Goal: Information Seeking & Learning: Understand process/instructions

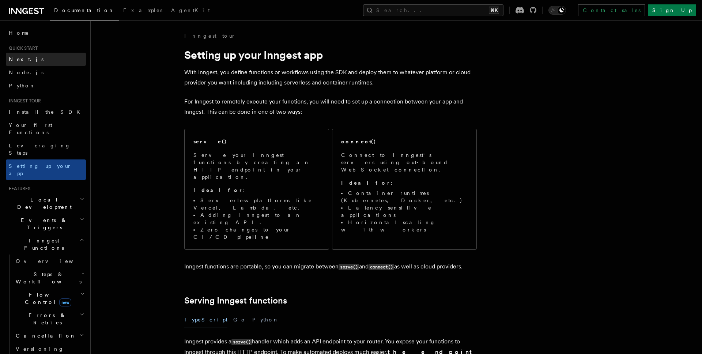
click at [56, 63] on link "Next.js" at bounding box center [46, 59] width 80 height 13
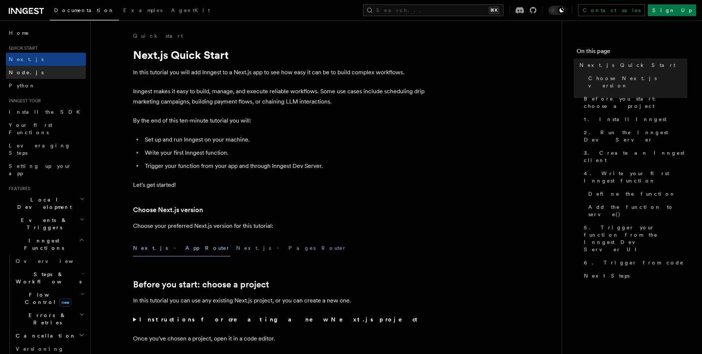
click at [56, 71] on link "Node.js" at bounding box center [46, 72] width 80 height 13
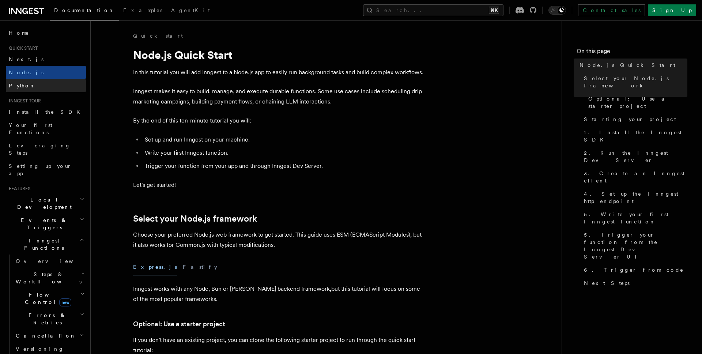
click at [56, 80] on link "Python" at bounding box center [46, 85] width 80 height 13
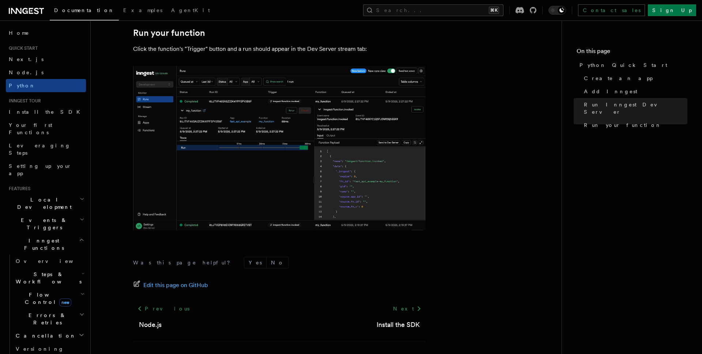
scroll to position [1495, 0]
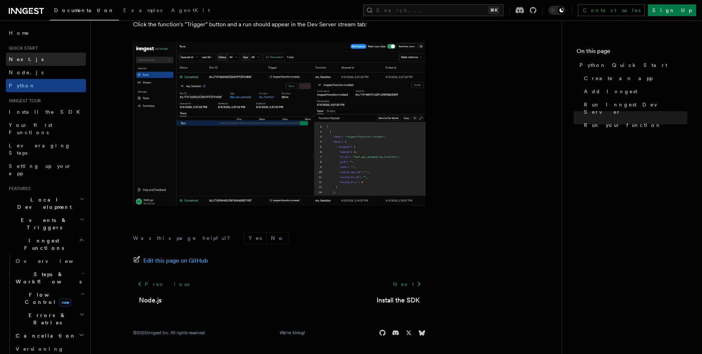
click at [34, 60] on link "Next.js" at bounding box center [46, 59] width 80 height 13
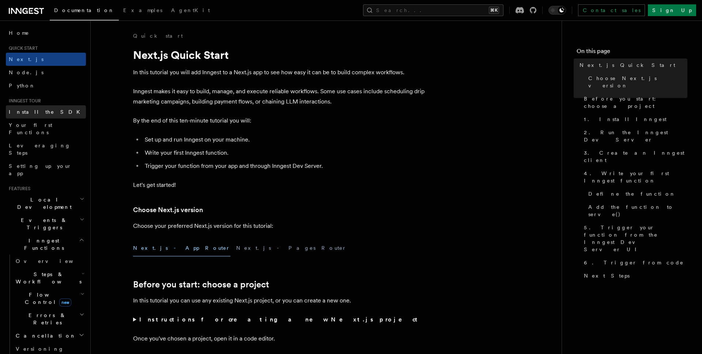
click at [46, 114] on link "Install the SDK" at bounding box center [46, 111] width 80 height 13
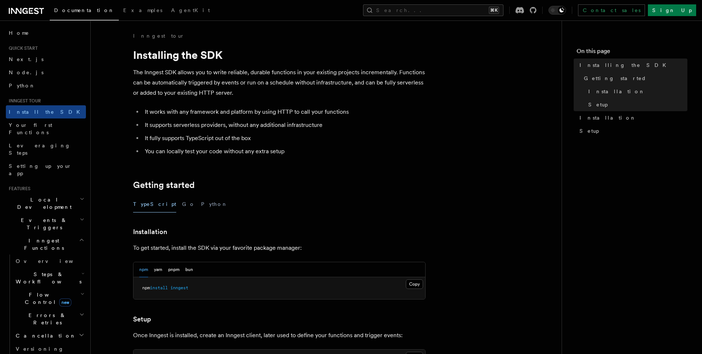
click at [82, 237] on icon "button" at bounding box center [81, 240] width 5 height 6
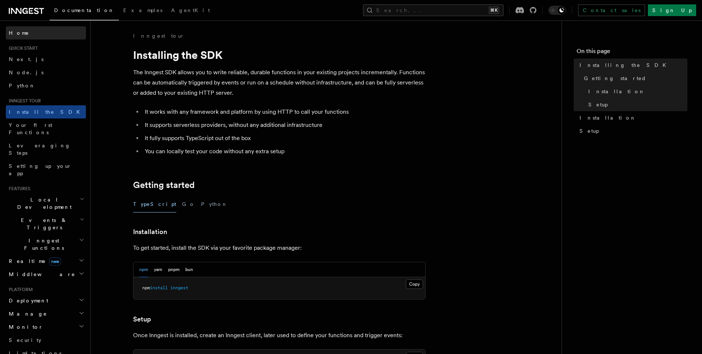
click at [37, 32] on link "Home" at bounding box center [46, 32] width 80 height 13
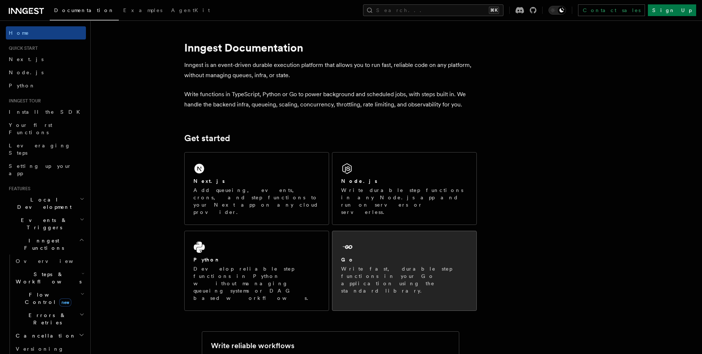
click at [452, 256] on div "Go" at bounding box center [404, 260] width 127 height 8
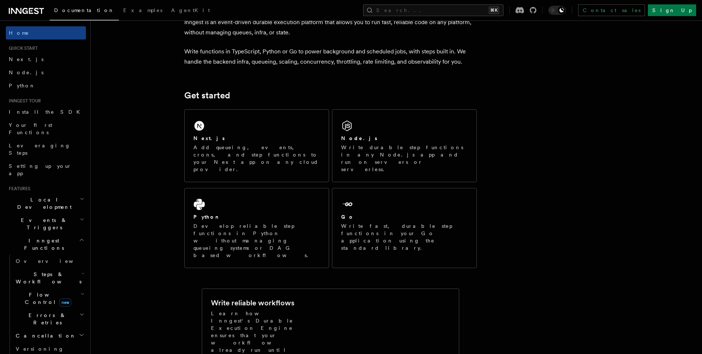
scroll to position [35, 0]
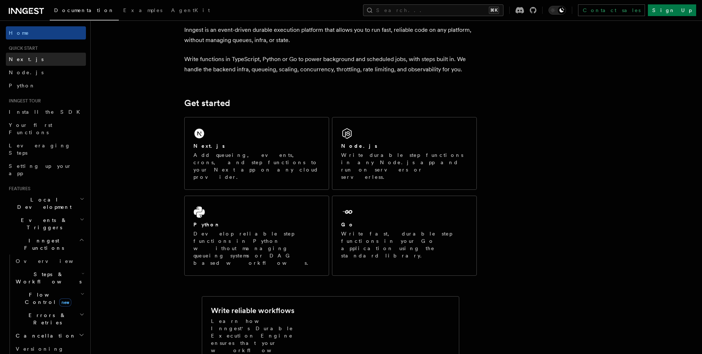
click at [24, 62] on span "Next.js" at bounding box center [26, 59] width 35 height 6
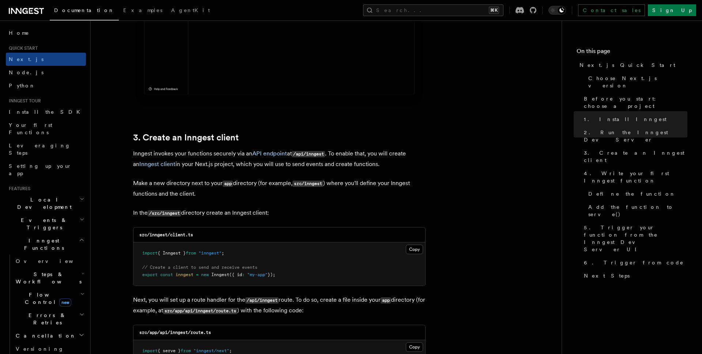
scroll to position [761, 0]
click at [34, 87] on link "Python" at bounding box center [46, 85] width 80 height 13
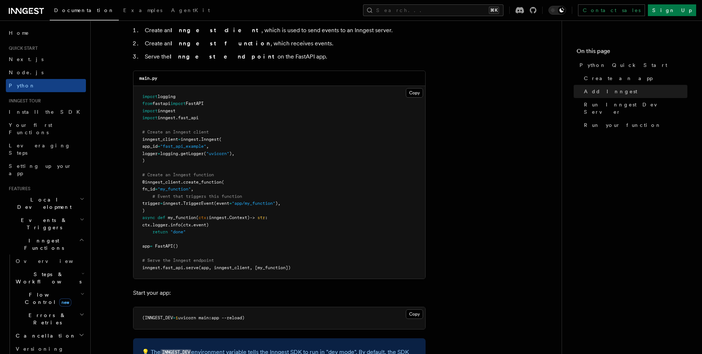
scroll to position [461, 0]
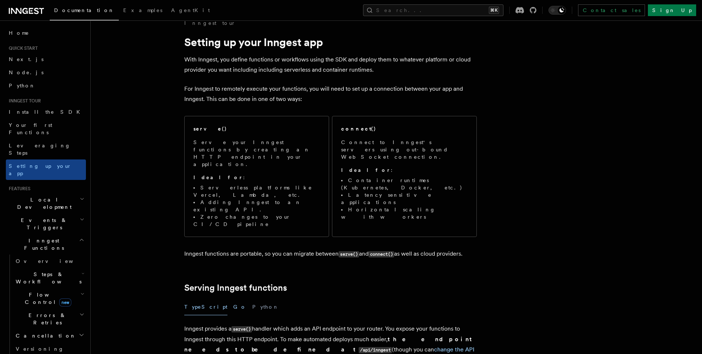
click at [233, 299] on button "Go" at bounding box center [239, 307] width 13 height 16
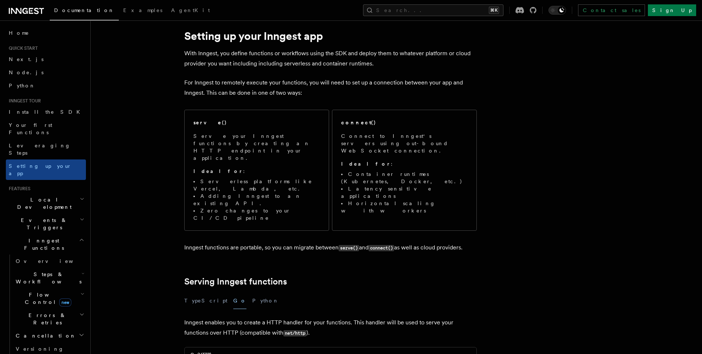
scroll to position [17, 0]
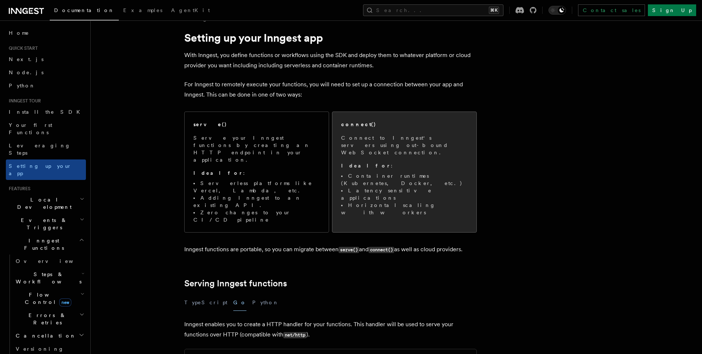
drag, startPoint x: 425, startPoint y: 175, endPoint x: 359, endPoint y: 138, distance: 76.0
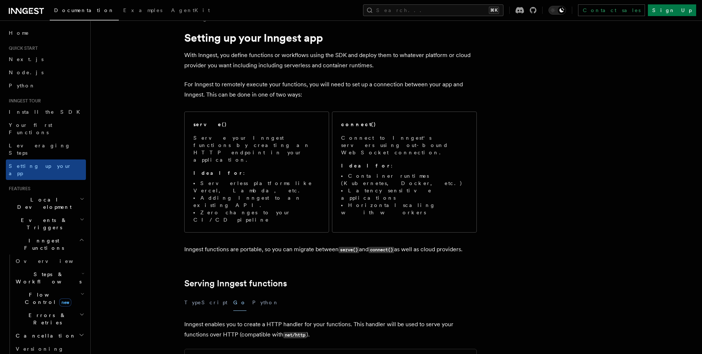
drag, startPoint x: 553, startPoint y: 202, endPoint x: 527, endPoint y: 195, distance: 26.7
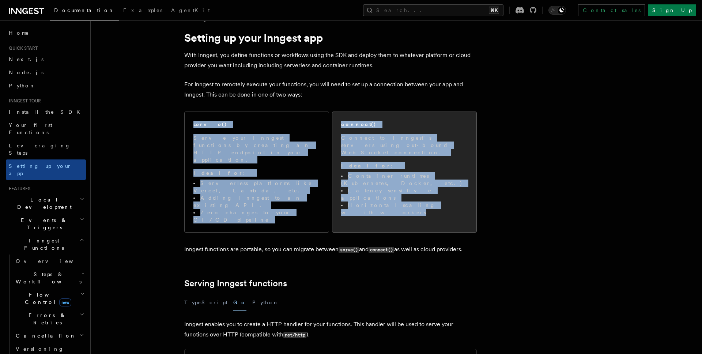
drag, startPoint x: 344, startPoint y: 110, endPoint x: 427, endPoint y: 180, distance: 108.0
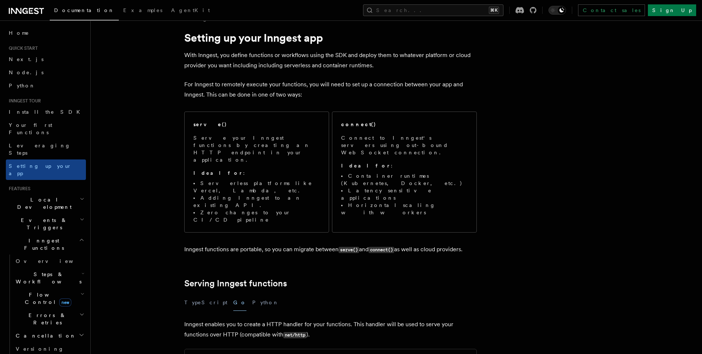
drag, startPoint x: 555, startPoint y: 181, endPoint x: 533, endPoint y: 179, distance: 22.4
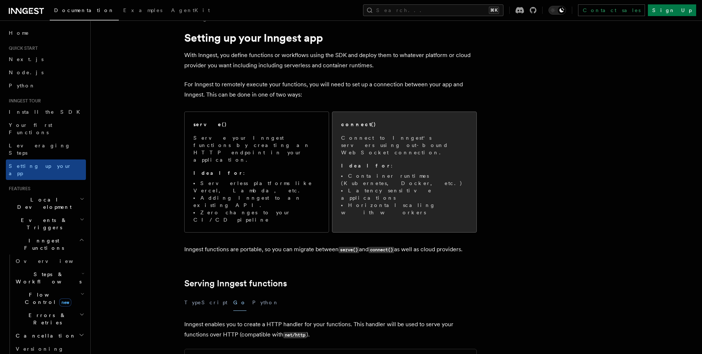
click at [411, 172] on li "Container runtimes (Kubernetes, Docker, etc.)" at bounding box center [404, 179] width 127 height 15
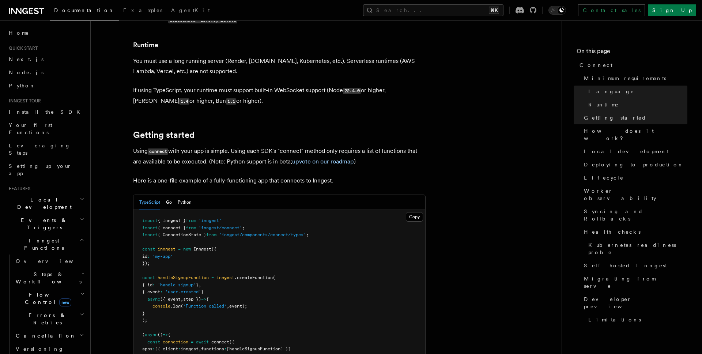
scroll to position [399, 0]
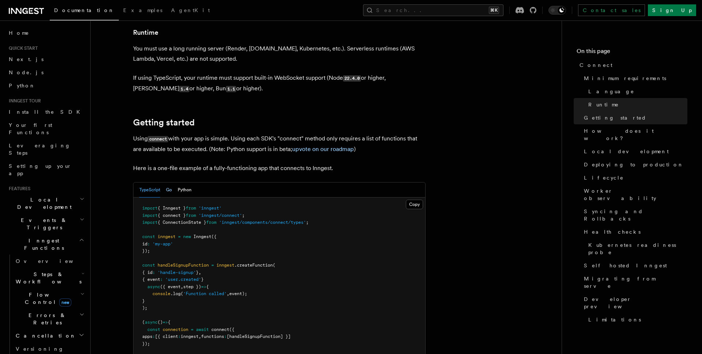
click at [171, 183] on button "Go" at bounding box center [169, 190] width 6 height 15
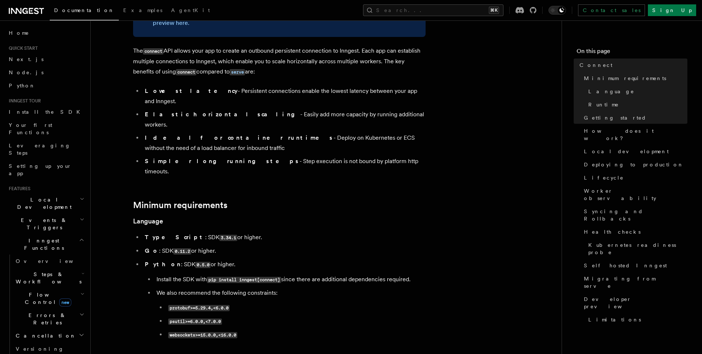
scroll to position [32, 0]
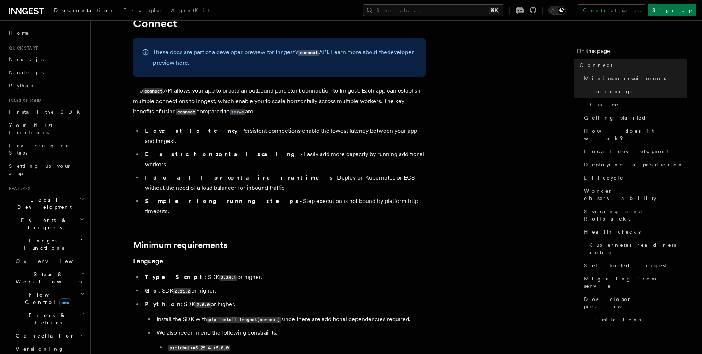
drag, startPoint x: 134, startPoint y: 83, endPoint x: 368, endPoint y: 179, distance: 253.1
copy article "The connect API allows your app to create an outbound persistent connection to …"
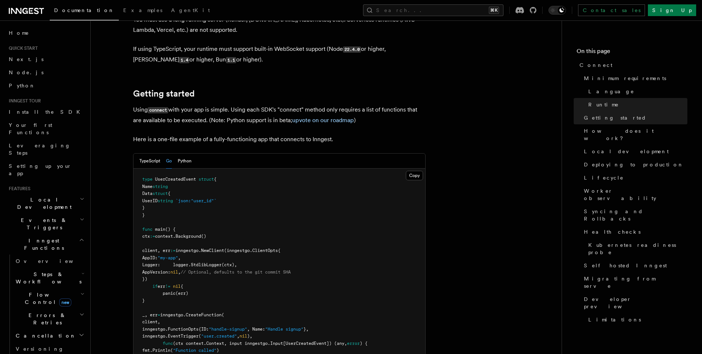
scroll to position [430, 0]
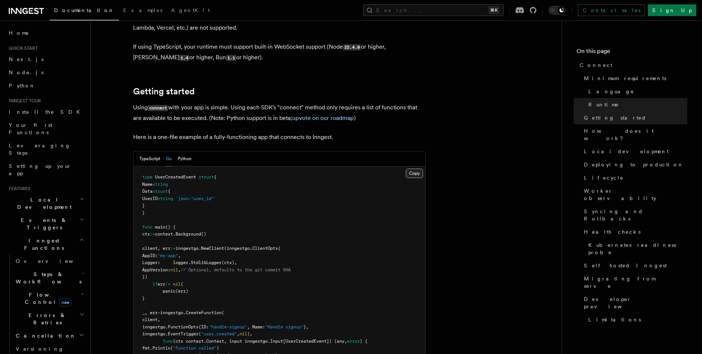
click at [417, 169] on button "Copy Copied" at bounding box center [414, 174] width 17 height 10
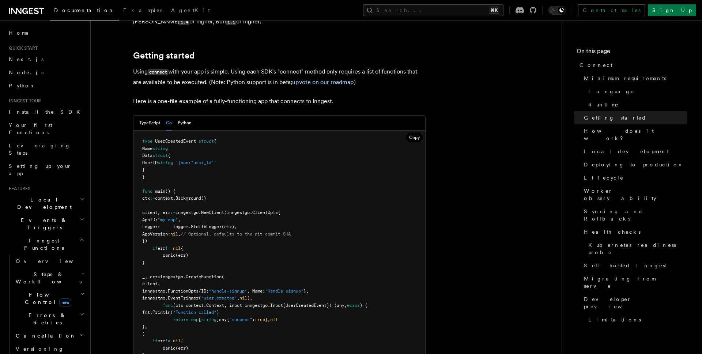
scroll to position [468, 0]
click at [169, 222] on span "Logger: logger." at bounding box center [166, 224] width 49 height 5
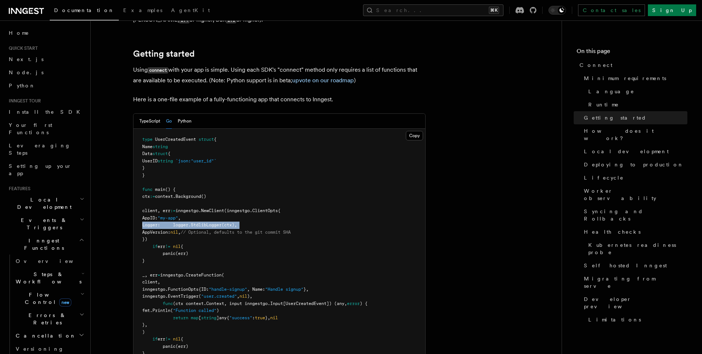
click at [169, 222] on span "Logger: logger." at bounding box center [166, 224] width 49 height 5
click at [286, 196] on pre "type UserCreatedEvent struct { Name string Data struct { UserID string `json:"u…" at bounding box center [280, 318] width 292 height 379
click at [191, 222] on span "Logger: logger." at bounding box center [166, 224] width 49 height 5
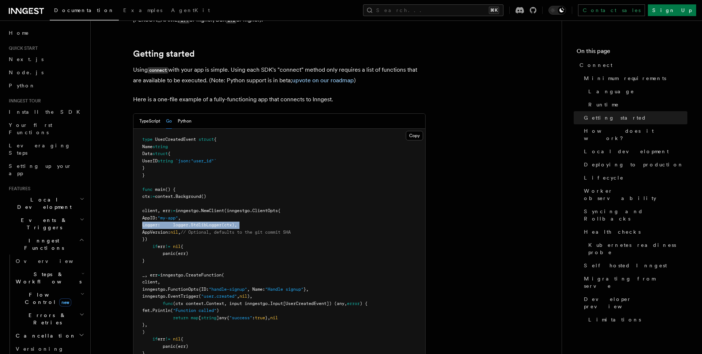
copy code "Logger: logger. StdlibLogger (ctx),"
click at [179, 209] on pre "type UserCreatedEvent struct { Name string Data struct { UserID string `json:"u…" at bounding box center [280, 318] width 292 height 379
drag, startPoint x: 150, startPoint y: 180, endPoint x: 169, endPoint y: 206, distance: 32.7
click at [169, 206] on pre "type UserCreatedEvent struct { Name string Data struct { UserID string `json:"u…" at bounding box center [280, 318] width 292 height 379
copy code "client, err := inngestgo. NewClient (inngestgo.ClientOpts{ AppID: "my-app" , Lo…"
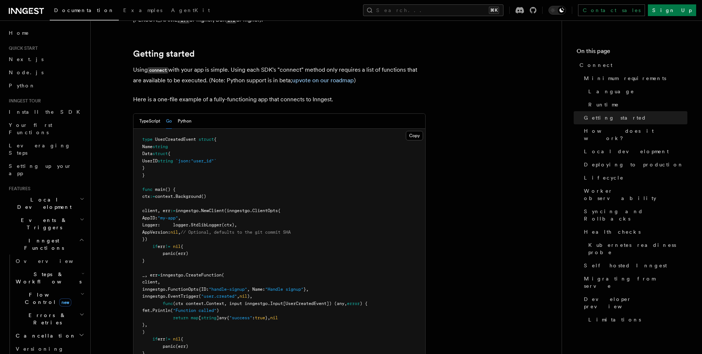
click at [237, 222] on span "(ctx)," at bounding box center [229, 224] width 15 height 5
drag, startPoint x: 194, startPoint y: 195, endPoint x: 266, endPoint y: 191, distance: 72.2
click at [237, 222] on span "Logger: logger. StdlibLogger (ctx)," at bounding box center [189, 224] width 95 height 5
click at [276, 191] on pre "type UserCreatedEvent struct { Name string Data struct { UserID string `json:"u…" at bounding box center [280, 318] width 292 height 379
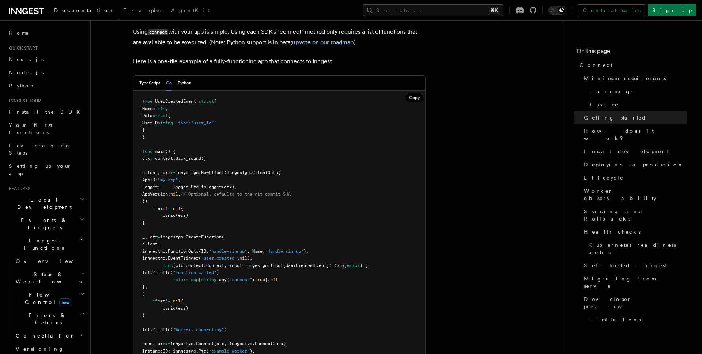
scroll to position [512, 0]
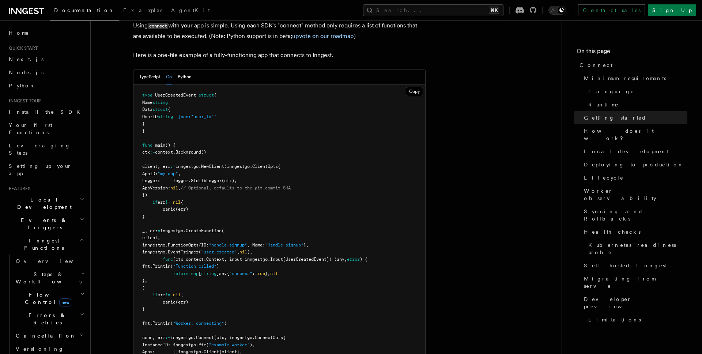
click at [203, 174] on pre "type UserCreatedEvent struct { Name string Data struct { UserID string `json:"u…" at bounding box center [280, 273] width 292 height 379
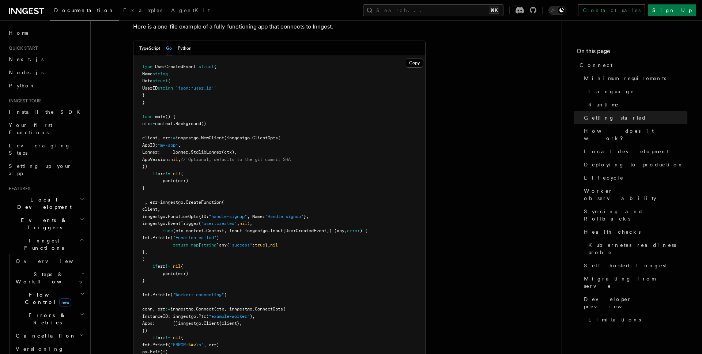
scroll to position [633, 0]
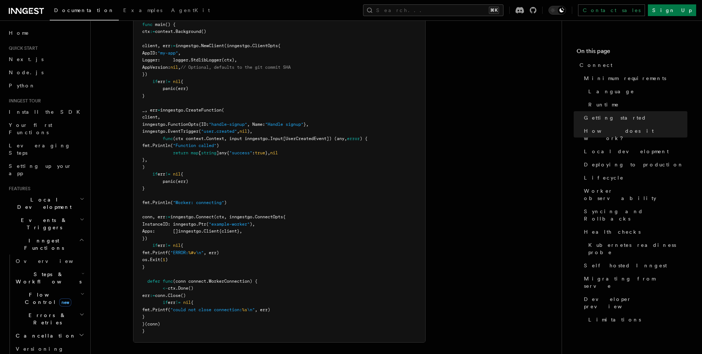
drag, startPoint x: 145, startPoint y: 251, endPoint x: 227, endPoint y: 293, distance: 91.4
click at [227, 293] on pre "type UserCreatedEvent struct { Name string Data struct { UserID string `json:"u…" at bounding box center [280, 153] width 292 height 379
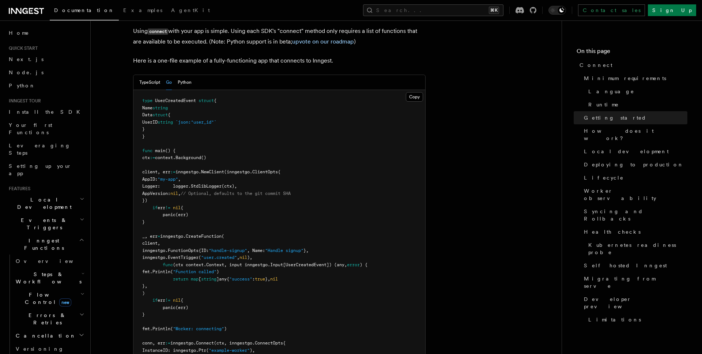
scroll to position [506, 0]
click at [215, 234] on span "CreateFunction" at bounding box center [204, 236] width 36 height 5
click at [206, 214] on pre "type UserCreatedEvent struct { Name string Data struct { UserID string `json:"u…" at bounding box center [280, 280] width 292 height 379
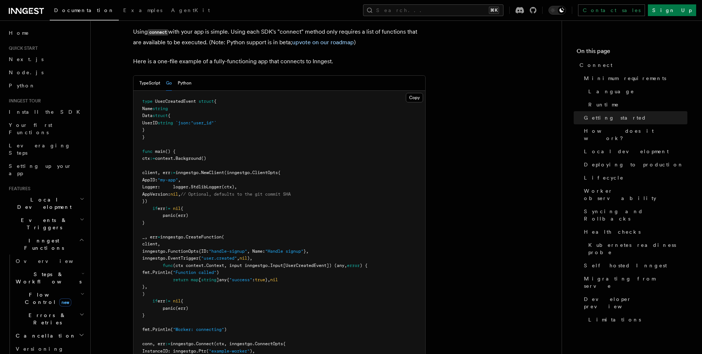
click at [389, 172] on pre "type UserCreatedEvent struct { Name string Data struct { UserID string `json:"u…" at bounding box center [280, 280] width 292 height 379
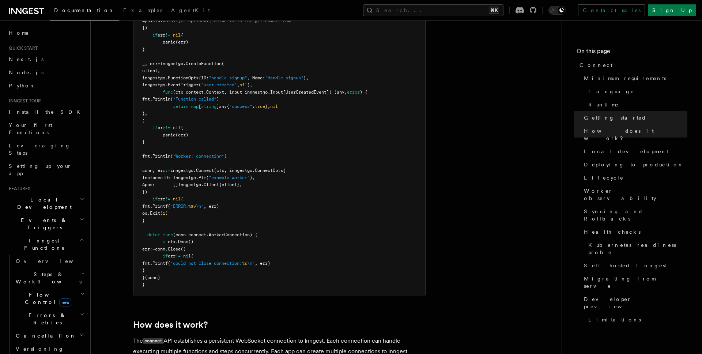
scroll to position [672, 0]
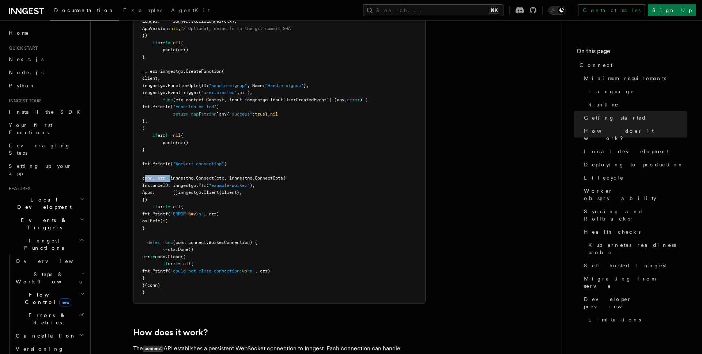
drag, startPoint x: 153, startPoint y: 146, endPoint x: 185, endPoint y: 147, distance: 32.2
click at [185, 176] on span "conn, err := inngestgo. Connect (ctx, inngestgo.ConnectOpts{" at bounding box center [213, 178] width 143 height 5
copy span "conn, err :="
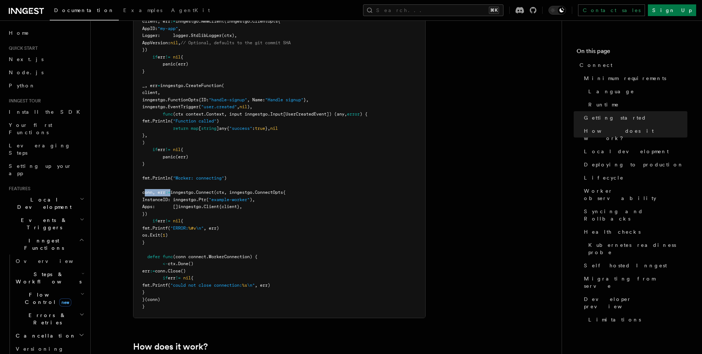
scroll to position [655, 0]
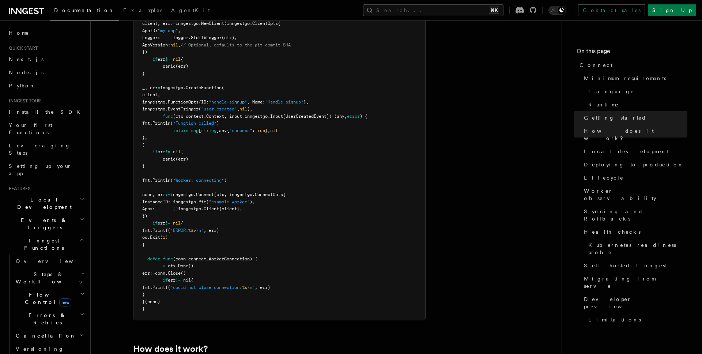
click at [208, 206] on span "Apps: []inngestgo.Client{client}," at bounding box center [192, 208] width 100 height 5
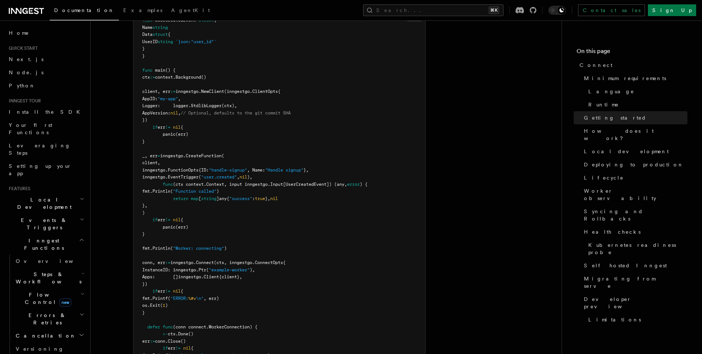
scroll to position [589, 0]
drag, startPoint x: 174, startPoint y: 238, endPoint x: 271, endPoint y: 243, distance: 96.7
click at [271, 243] on pre "type UserCreatedEvent struct { Name string Data struct { UserID string `json:"u…" at bounding box center [280, 197] width 292 height 379
drag, startPoint x: 157, startPoint y: 239, endPoint x: 264, endPoint y: 243, distance: 106.9
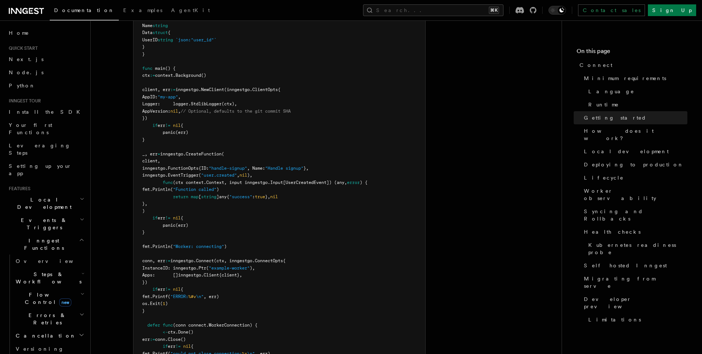
click at [264, 243] on code "type UserCreatedEvent struct { Name string Data struct { UserID string `json:"u…" at bounding box center [254, 197] width 225 height 362
copy code "InstanceID: inngestgo. Ptr ( "example-worker" ), Apps: []inngestgo.Client{clien…"
click at [150, 301] on span "os." at bounding box center [146, 303] width 8 height 5
drag, startPoint x: 153, startPoint y: 258, endPoint x: 167, endPoint y: 278, distance: 24.1
click at [167, 278] on pre "type UserCreatedEvent struct { Name string Data struct { UserID string `json:"u…" at bounding box center [280, 197] width 292 height 379
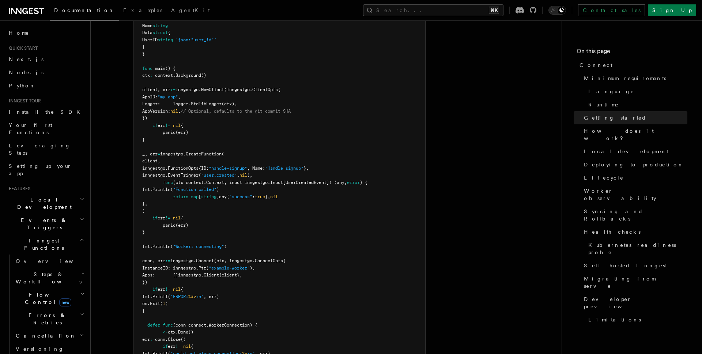
copy code "if err != nil { fmt. Printf ( "ERROR: %#v \n" , err) os. Exit ( 1 ) }"
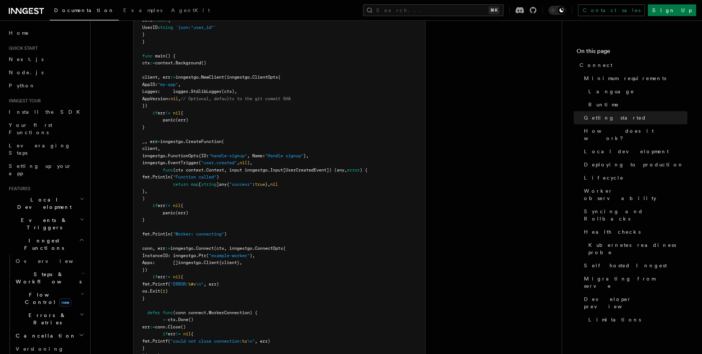
scroll to position [603, 0]
click at [183, 270] on pre "type UserCreatedEvent struct { Name string Data struct { UserID string `json:"u…" at bounding box center [280, 183] width 292 height 379
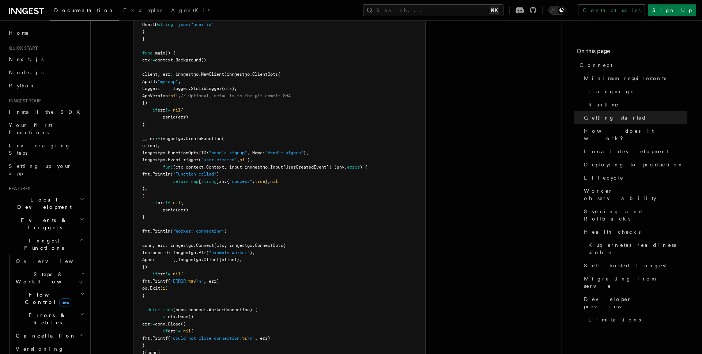
click at [199, 319] on pre "type UserCreatedEvent struct { Name string Data struct { UserID string `json:"u…" at bounding box center [280, 181] width 292 height 379
drag, startPoint x: 148, startPoint y: 278, endPoint x: 196, endPoint y: 321, distance: 64.5
click at [196, 321] on pre "type UserCreatedEvent struct { Name string Data struct { UserID string `json:"u…" at bounding box center [280, 181] width 292 height 379
copy code "defer func (conn connect.WorkerConnection) { <- ctx. Done () err := conn. Close…"
click at [303, 285] on pre "type UserCreatedEvent struct { Name string Data struct { UserID string `json:"u…" at bounding box center [280, 181] width 292 height 379
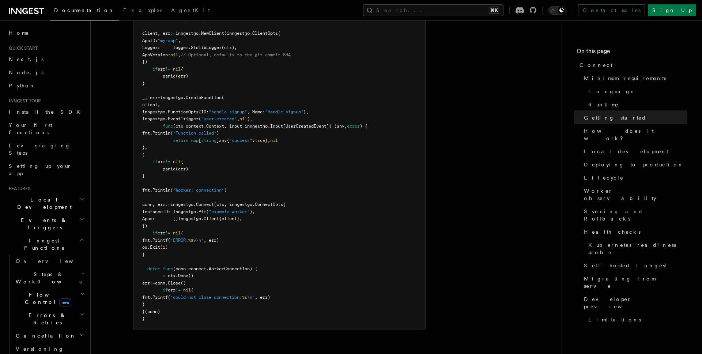
scroll to position [657, 0]
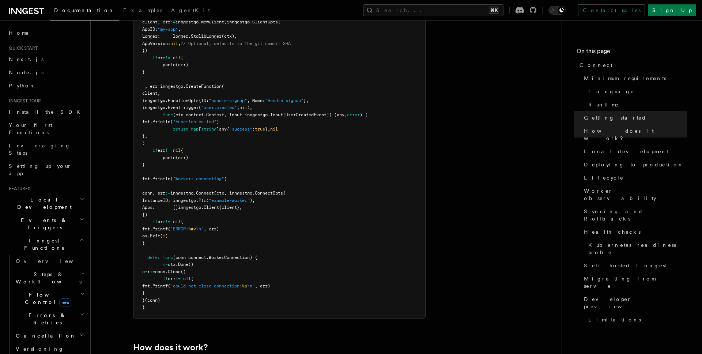
click at [276, 202] on pre "type UserCreatedEvent struct { Name string Data struct { UserID string `json:"u…" at bounding box center [280, 129] width 292 height 379
click at [212, 255] on span "(conn connect.WorkerConnection) {" at bounding box center [215, 257] width 84 height 5
drag, startPoint x: 190, startPoint y: 227, endPoint x: 253, endPoint y: 227, distance: 62.6
click at [253, 255] on span "(conn connect.WorkerConnection) {" at bounding box center [215, 257] width 84 height 5
copy span "connect.WorkerConnection"
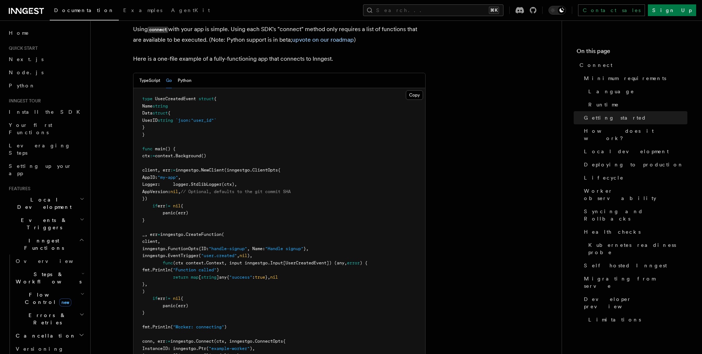
scroll to position [509, 0]
click at [186, 232] on span "inngestgo." at bounding box center [173, 234] width 26 height 5
click at [216, 232] on span "CreateFunction" at bounding box center [204, 234] width 36 height 5
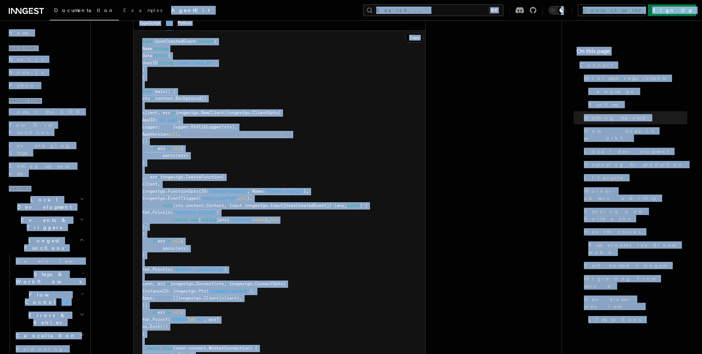
scroll to position [467, 0]
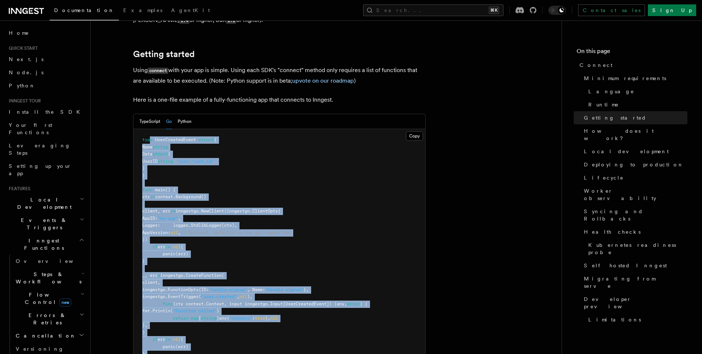
drag, startPoint x: 169, startPoint y: 330, endPoint x: 150, endPoint y: 111, distance: 219.5
click at [150, 129] on pre "type UserCreatedEvent struct { Name string Data struct { UserID string `json:"u…" at bounding box center [280, 318] width 292 height 379
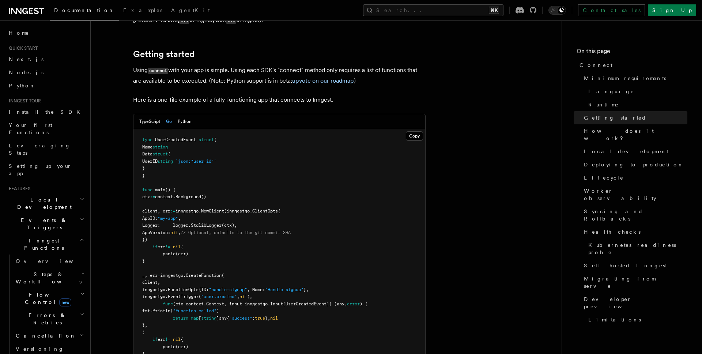
click at [406, 138] on pre "type UserCreatedEvent struct { Name string Data struct { UserID string `json:"u…" at bounding box center [280, 318] width 292 height 379
click at [414, 131] on button "Copy Copied" at bounding box center [414, 136] width 17 height 10
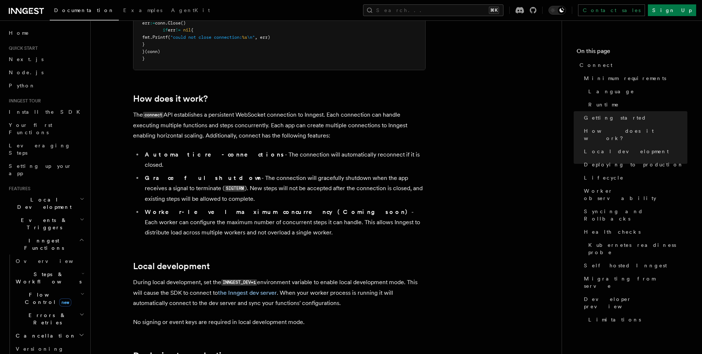
scroll to position [906, 0]
click at [321, 276] on p "During local development, set the INNGEST_DEV=1 environment variable to enable …" at bounding box center [279, 291] width 293 height 31
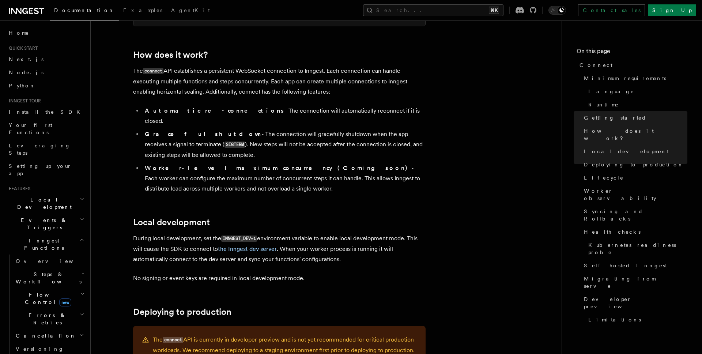
scroll to position [951, 0]
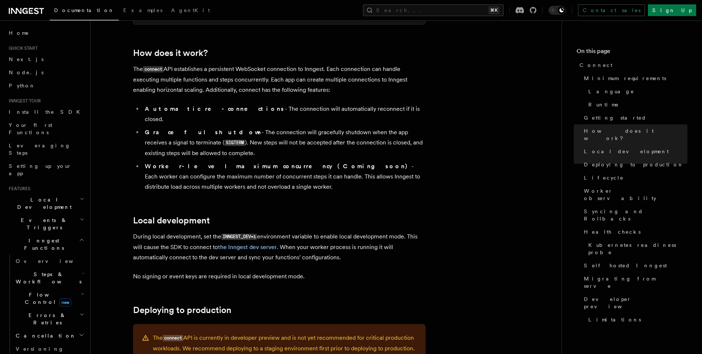
click at [289, 324] on div "The connect API is currently in developer preview and is not yet recommended fo…" at bounding box center [279, 343] width 293 height 38
click at [297, 305] on h2 "Deploying to production" at bounding box center [279, 310] width 293 height 10
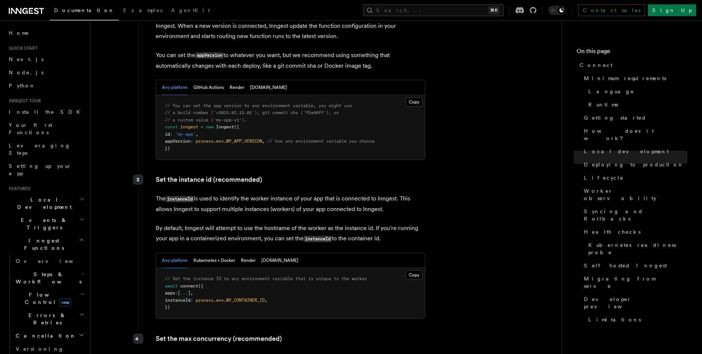
scroll to position [1447, 0]
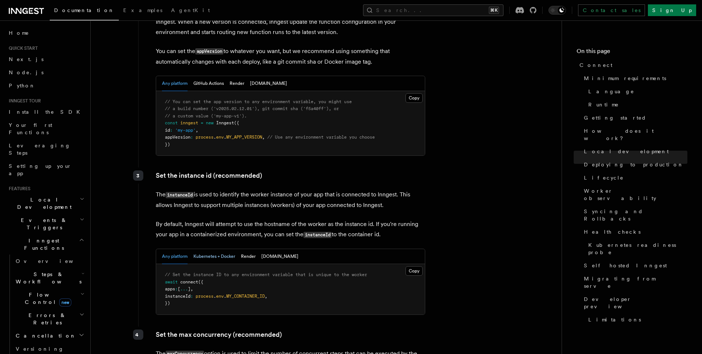
click at [223, 249] on button "Kubernetes + Docker" at bounding box center [215, 256] width 42 height 15
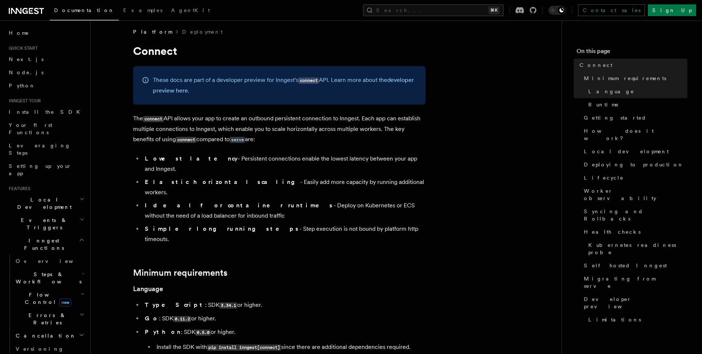
scroll to position [0, 0]
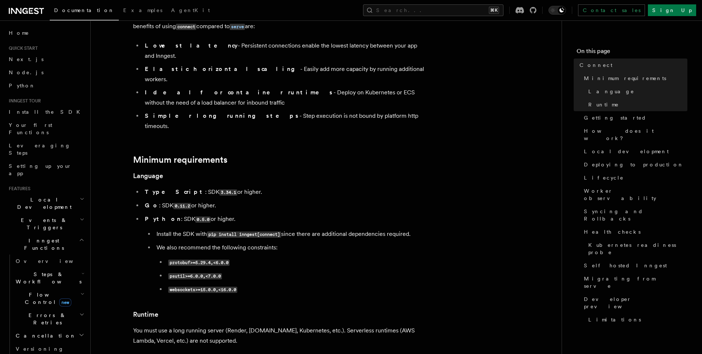
scroll to position [132, 0]
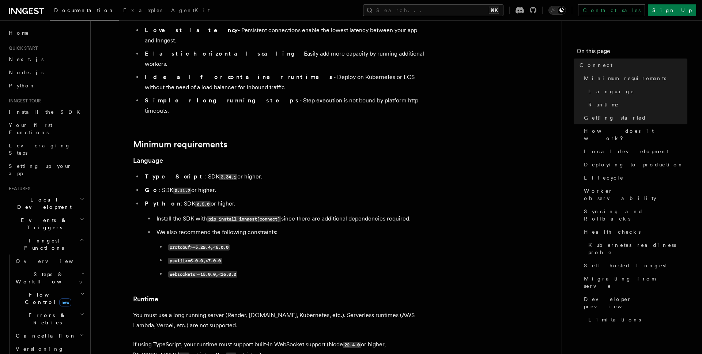
click at [333, 172] on ul "TypeScript : SDK 3.34.1 or higher. Go : SDK 0.11.2 or higher. Python : SDK 0.5.…" at bounding box center [279, 226] width 293 height 108
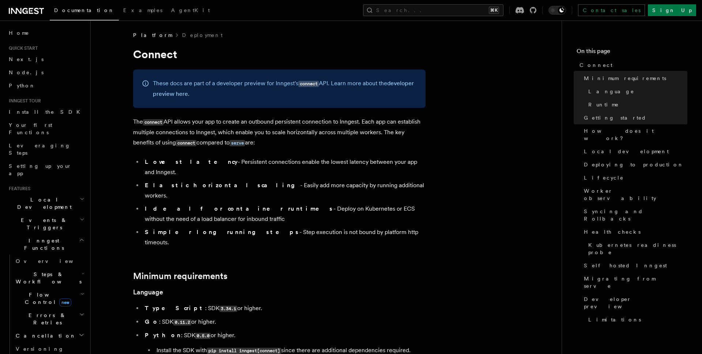
scroll to position [0, 0]
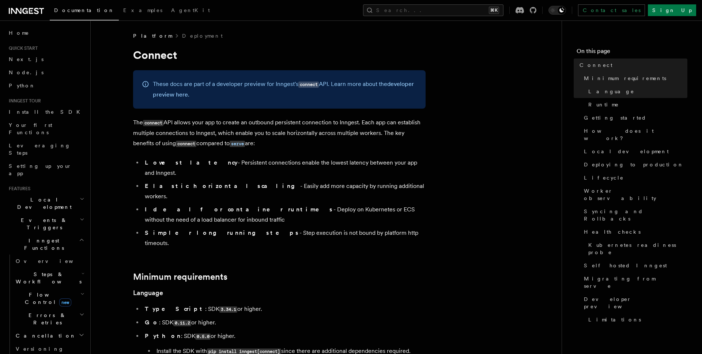
click at [228, 228] on li "Simpler long running steps - Step execution is not bound by platform http timeo…" at bounding box center [284, 238] width 283 height 20
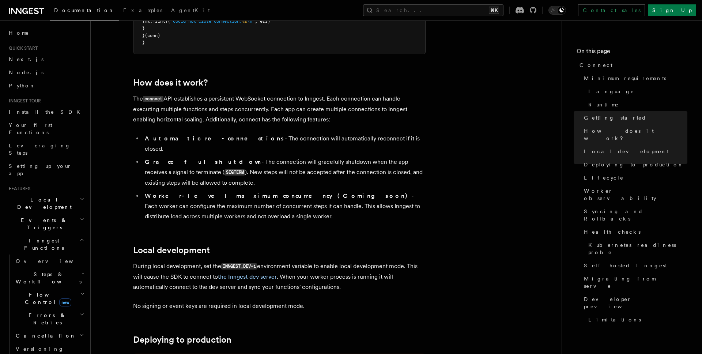
scroll to position [922, 0]
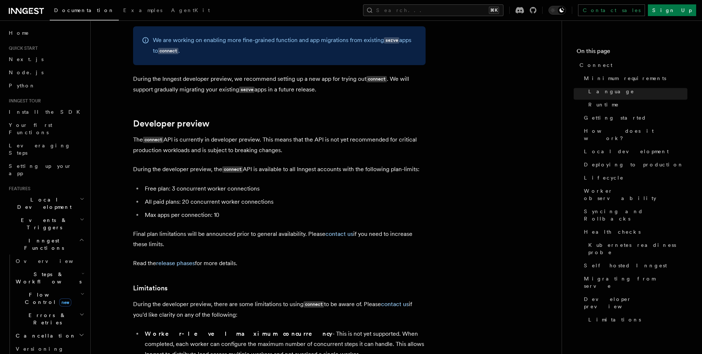
scroll to position [3938, 0]
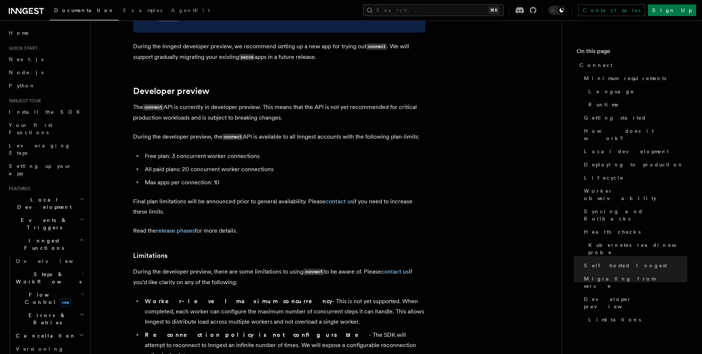
drag, startPoint x: 442, startPoint y: 205, endPoint x: 446, endPoint y: 204, distance: 4.6
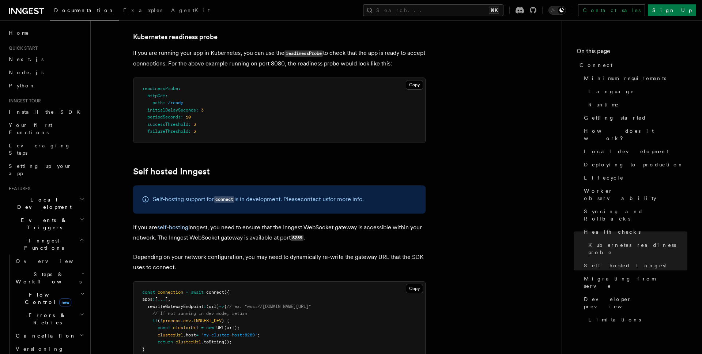
scroll to position [3494, 0]
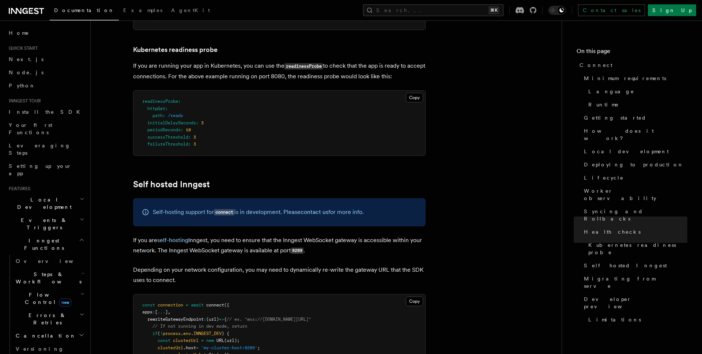
click at [417, 179] on h2 "Self hosted Inngest" at bounding box center [279, 184] width 293 height 10
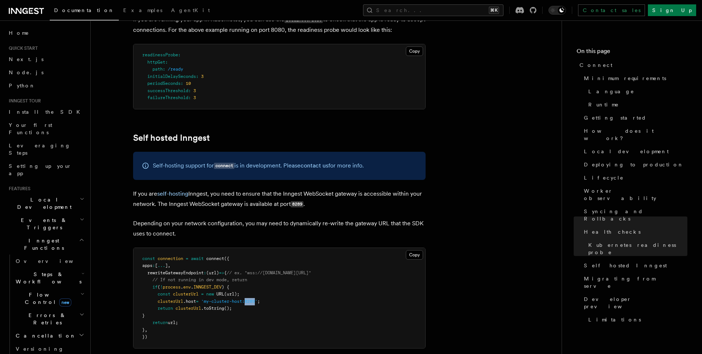
scroll to position [3541, 0]
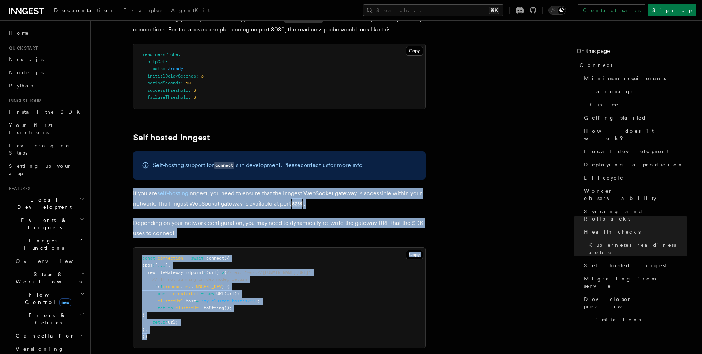
drag, startPoint x: 127, startPoint y: 141, endPoint x: 194, endPoint y: 288, distance: 162.1
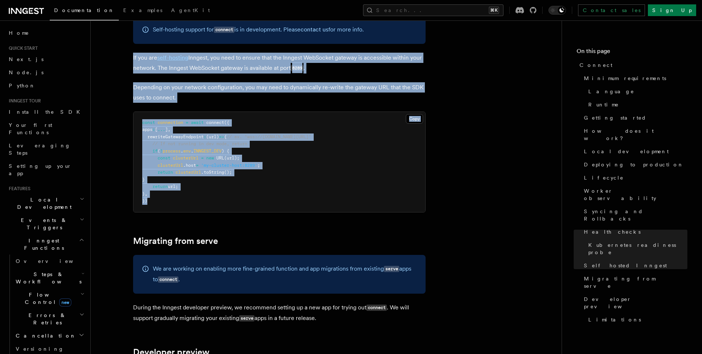
scroll to position [3677, 0]
copy article "If you are self-hosting Inngest, you need to ensure that the Inngest WebSocket …"
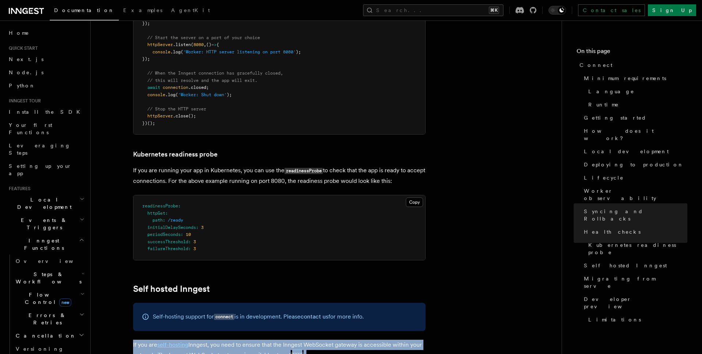
scroll to position [3533, 0]
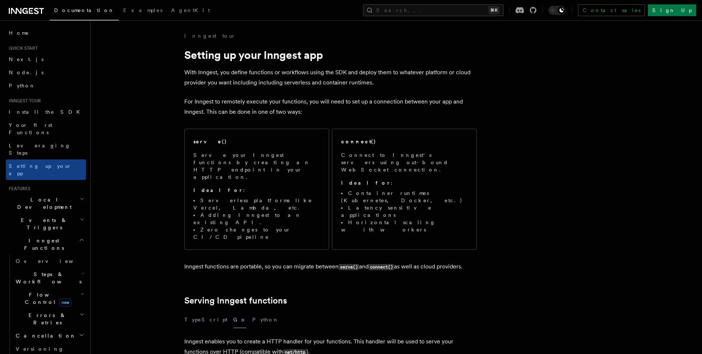
click at [355, 116] on p "For Inngest to remotely execute your functions, you will need to set up a conne…" at bounding box center [330, 107] width 293 height 20
click at [211, 262] on p "Inngest functions are portable, so you can migrate between serve() and connect(…" at bounding box center [330, 267] width 293 height 11
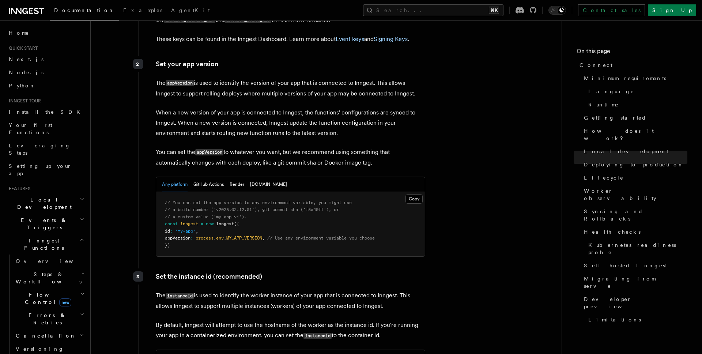
scroll to position [1247, 0]
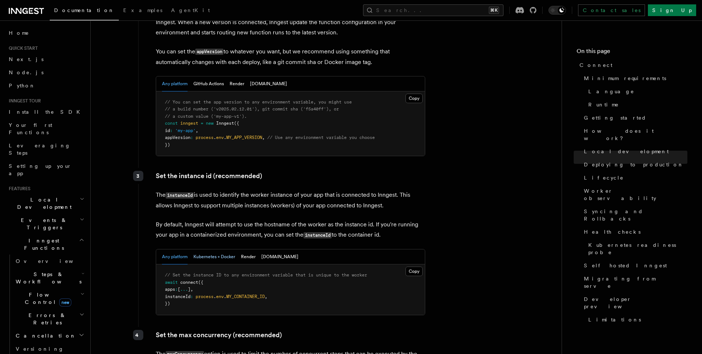
click at [217, 249] on button "Kubernetes + Docker" at bounding box center [215, 256] width 42 height 15
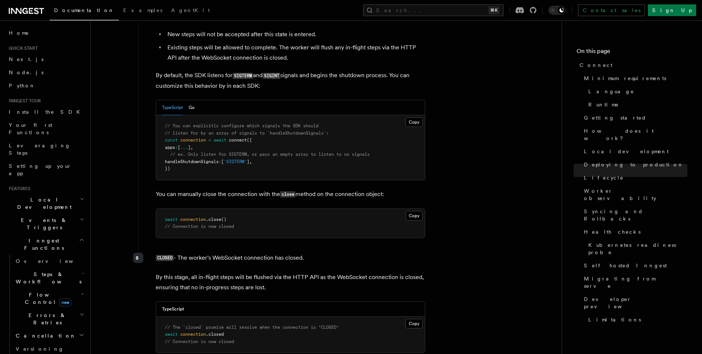
scroll to position [2152, 0]
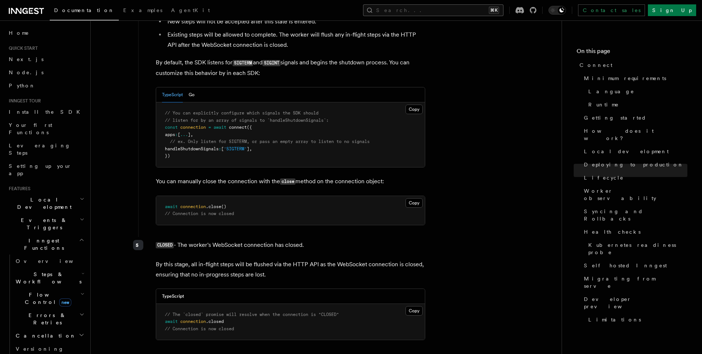
click at [473, 12] on button "Search... ⌘K" at bounding box center [433, 10] width 140 height 12
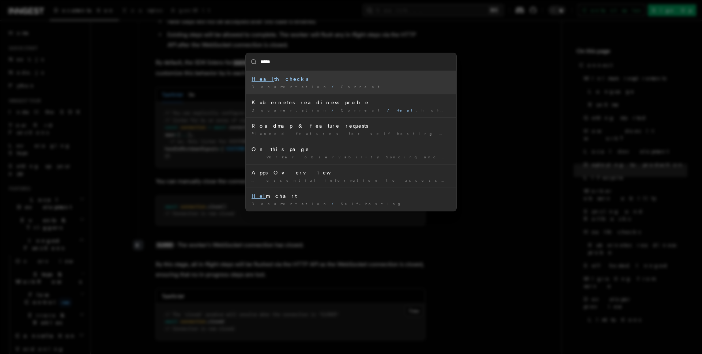
type input "******"
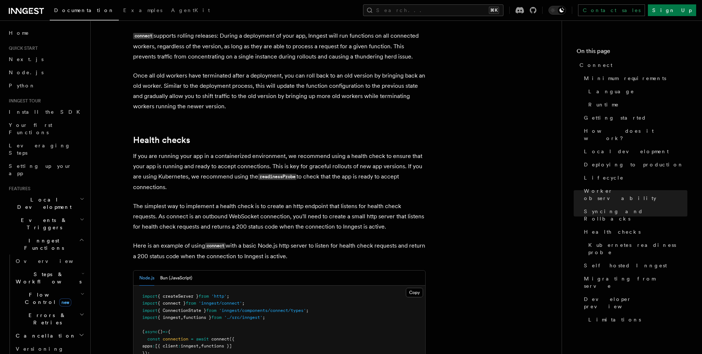
scroll to position [2946, 0]
click at [173, 270] on button "Bun (JavaScript)" at bounding box center [176, 277] width 32 height 15
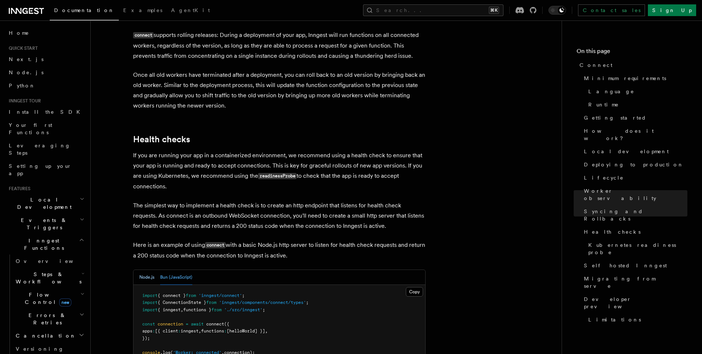
click at [152, 270] on button "Node.js" at bounding box center [146, 277] width 15 height 15
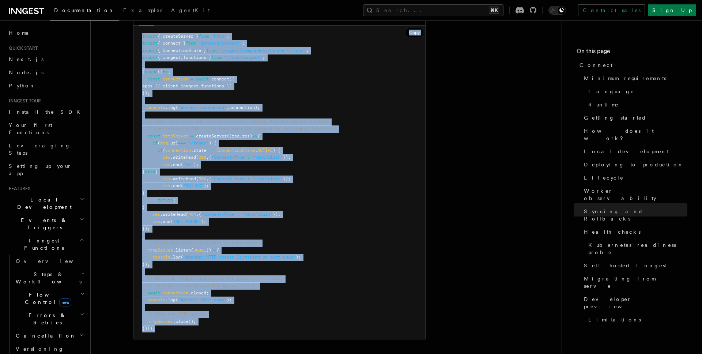
scroll to position [3230, 0]
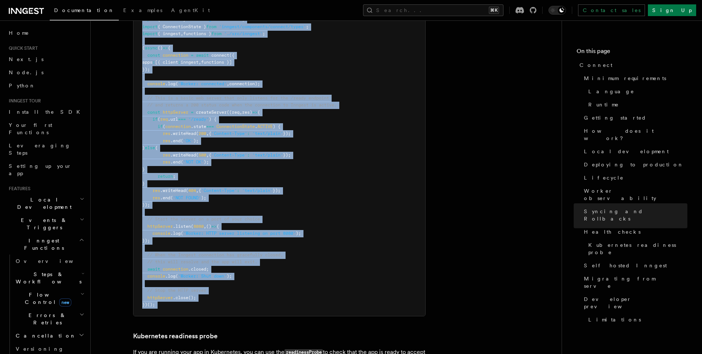
drag, startPoint x: 127, startPoint y: 35, endPoint x: 338, endPoint y: 275, distance: 319.1
copy article "Health checks If you are running your app in a containerized environment, we re…"
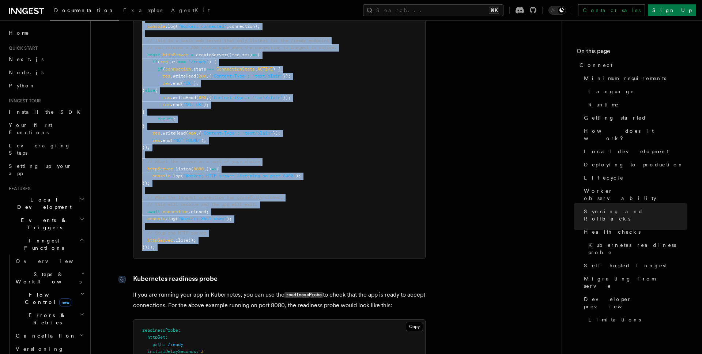
click at [196, 274] on link "Kubernetes readiness probe" at bounding box center [175, 279] width 84 height 10
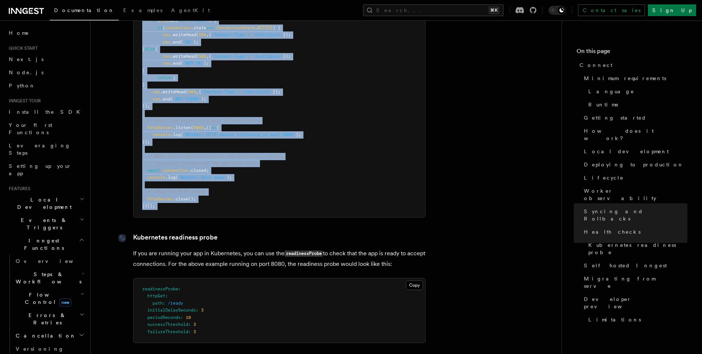
scroll to position [3299, 0]
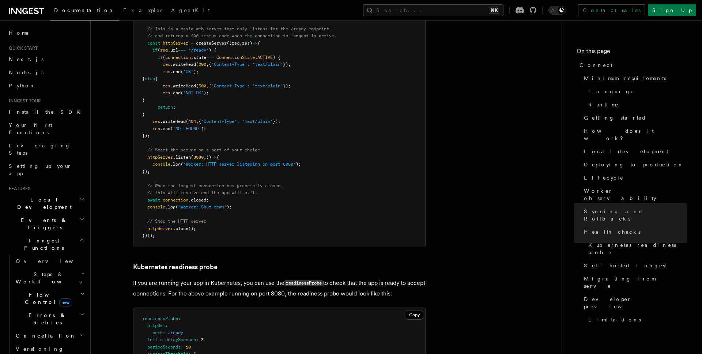
click at [245, 278] on p "If you are running your app in Kubernetes, you can use the readinessProbe to ch…" at bounding box center [279, 288] width 293 height 21
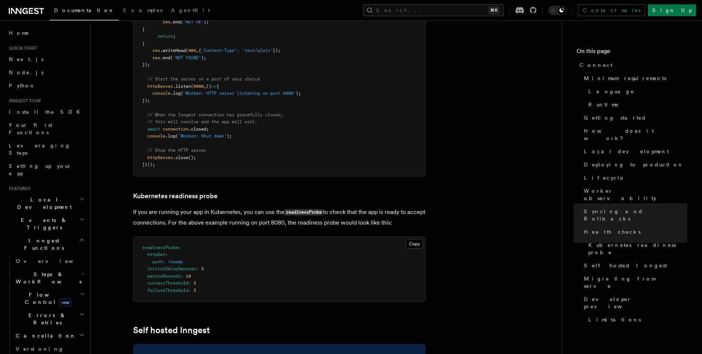
scroll to position [3374, 0]
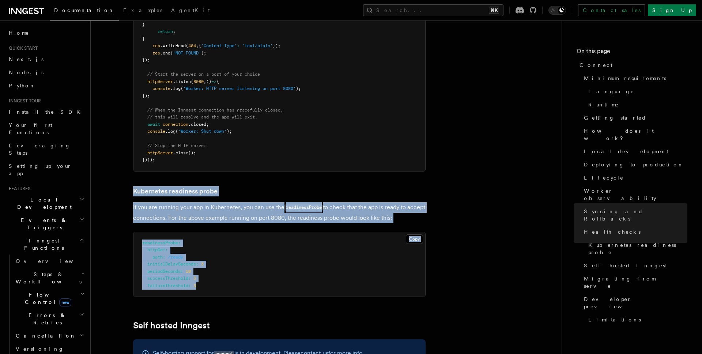
drag, startPoint x: 136, startPoint y: 134, endPoint x: 257, endPoint y: 236, distance: 158.3
copy article "Kubernetes readiness probe If you are running your app in Kubernetes, you can u…"
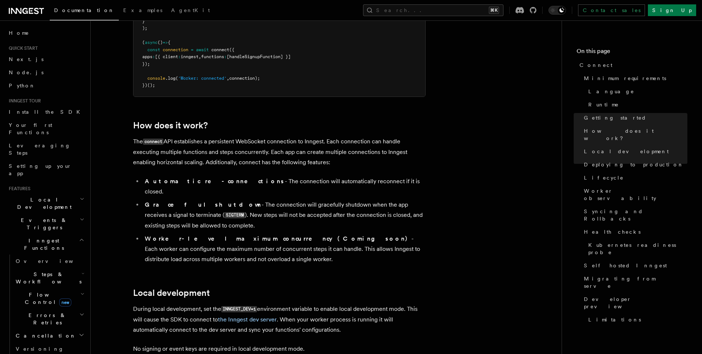
scroll to position [477, 0]
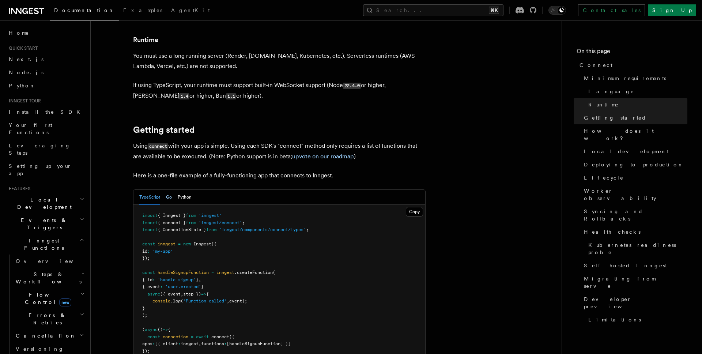
click at [171, 190] on button "Go" at bounding box center [169, 197] width 6 height 15
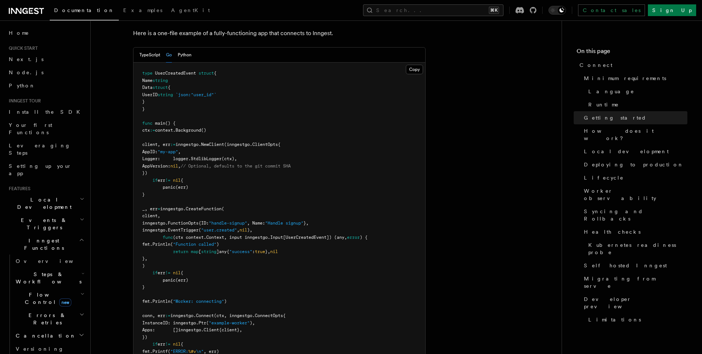
scroll to position [533, 0]
click at [281, 143] on span "(inngestgo.ClientOpts{" at bounding box center [252, 145] width 56 height 5
click at [278, 130] on pre "type UserCreatedEvent struct { Name string Data struct { UserID string `json:"u…" at bounding box center [280, 252] width 292 height 379
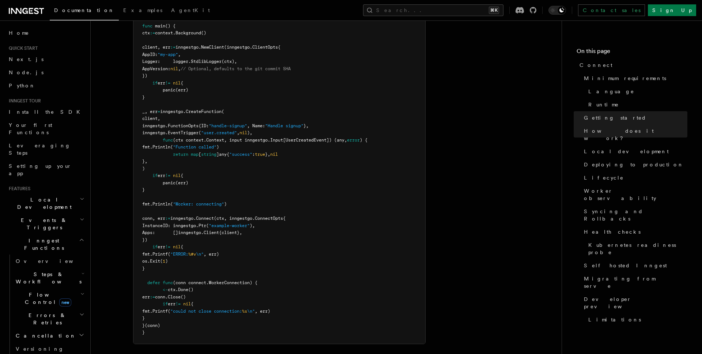
scroll to position [632, 0]
click at [286, 215] on span "(ctx, inngestgo.ConnectOpts{" at bounding box center [250, 217] width 72 height 5
